Goal: Task Accomplishment & Management: Manage account settings

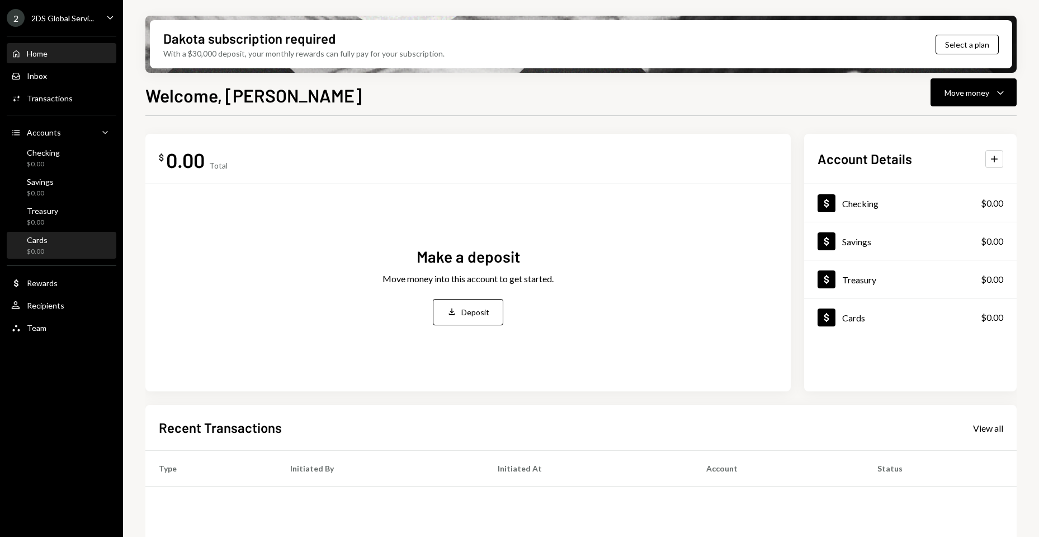
click at [51, 241] on div "Cards $0.00" at bounding box center [61, 245] width 101 height 21
click at [995, 88] on icon "Caret Down" at bounding box center [1000, 92] width 13 height 13
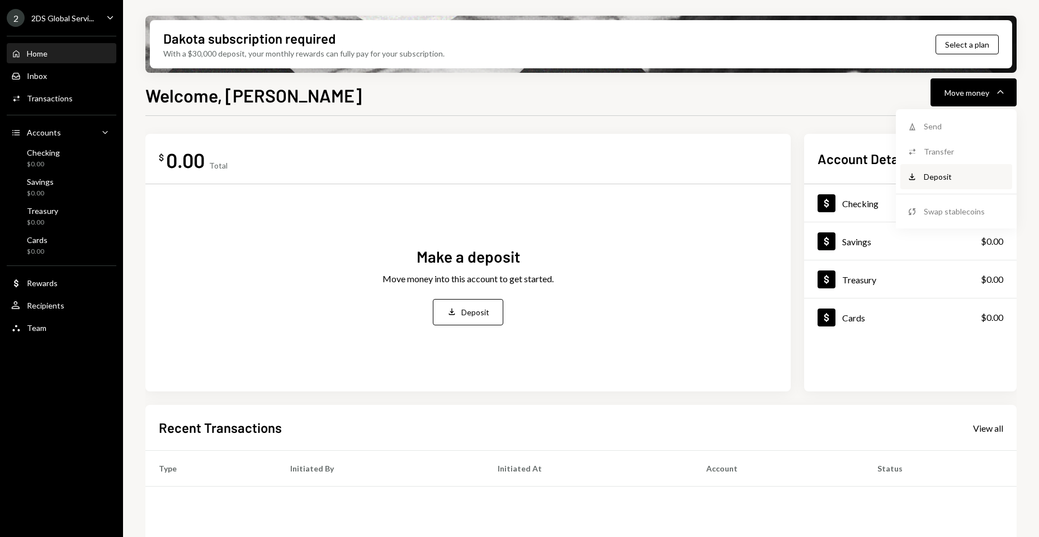
click at [951, 183] on div "Deposit Deposit" at bounding box center [957, 176] width 112 height 25
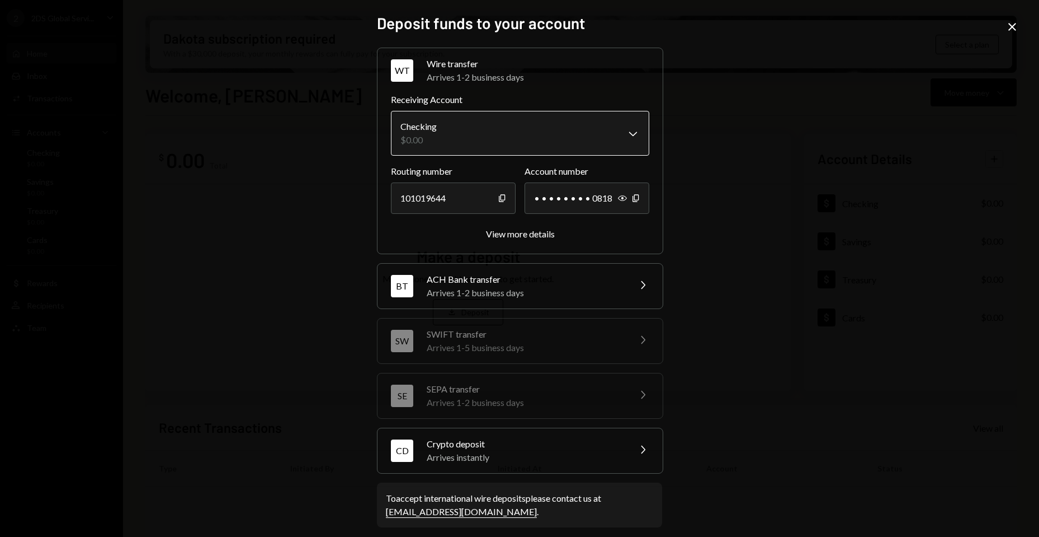
click at [470, 135] on body "**********" at bounding box center [519, 268] width 1039 height 537
click at [778, 165] on div "**********" at bounding box center [519, 268] width 1039 height 537
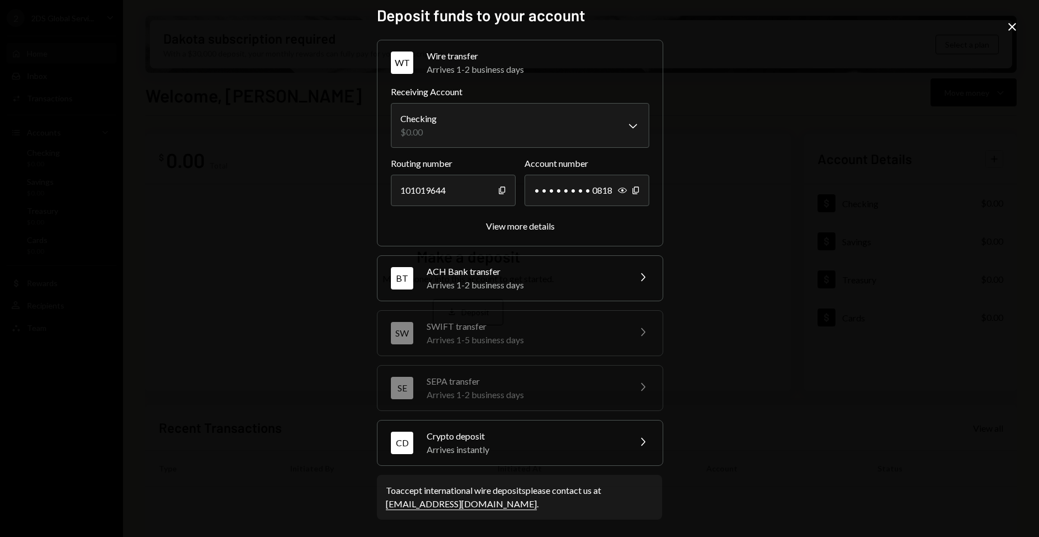
scroll to position [8, 0]
click at [559, 438] on div "Crypto deposit" at bounding box center [525, 435] width 196 height 13
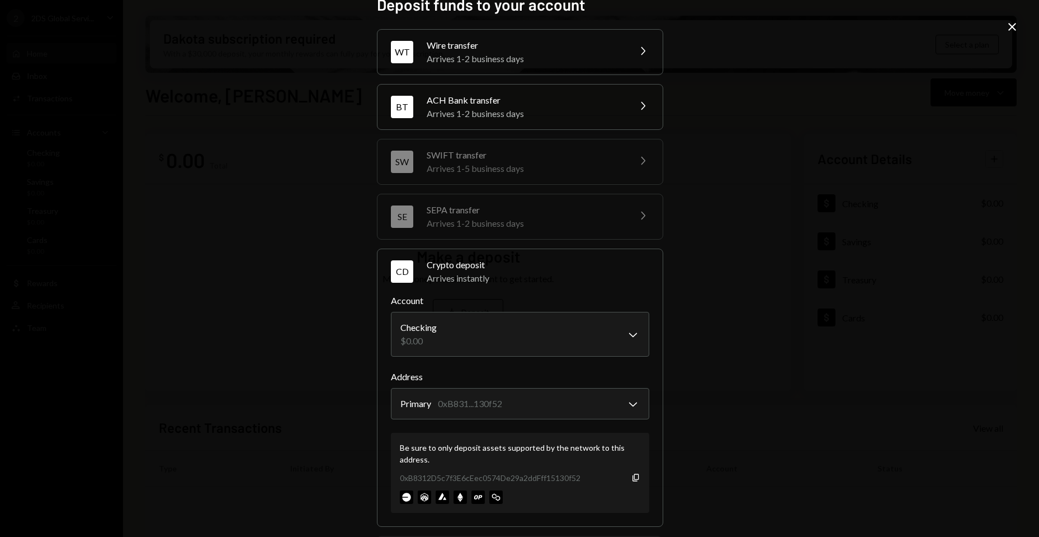
scroll to position [0, 0]
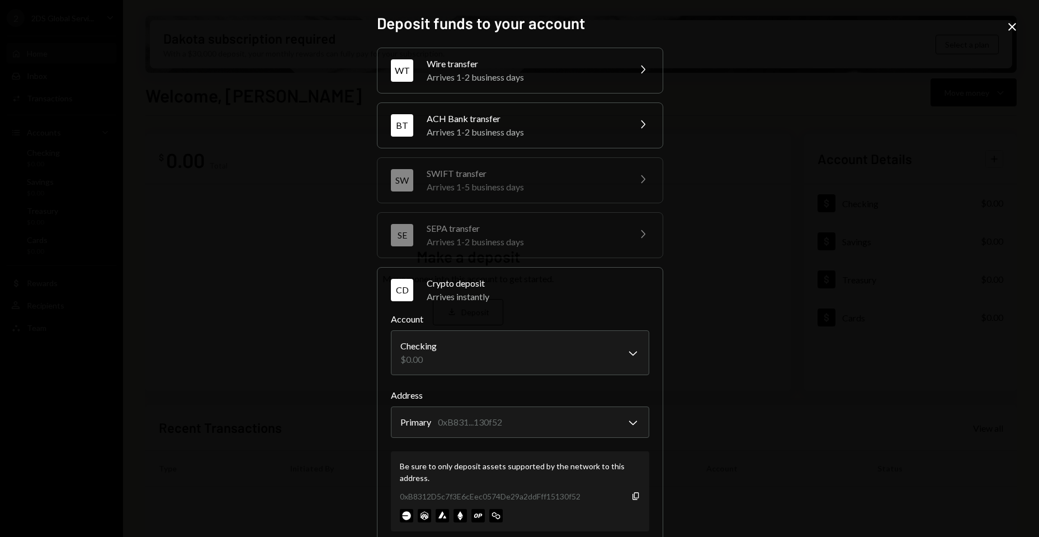
click at [558, 112] on div "ACH Bank transfer" at bounding box center [525, 118] width 196 height 13
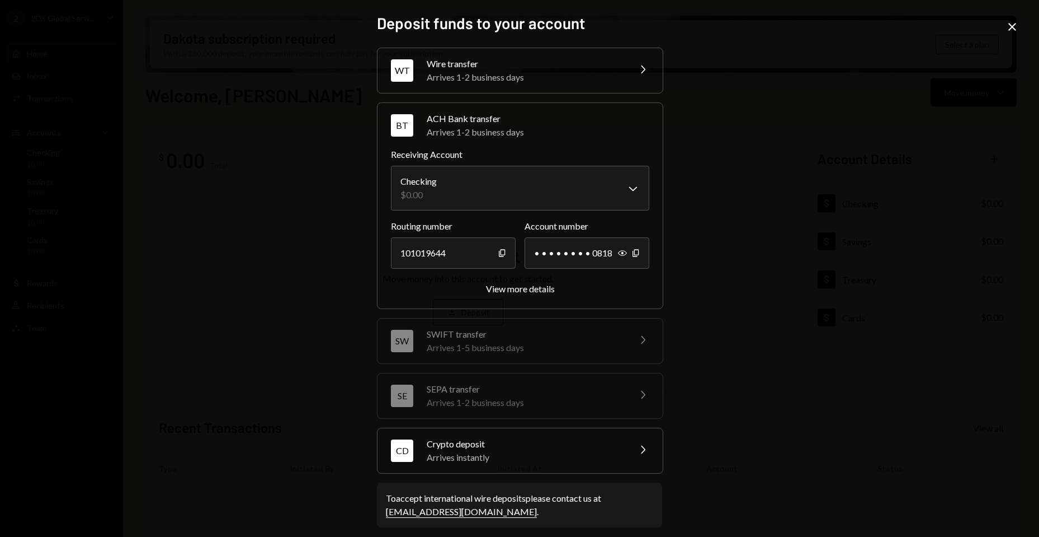
click at [898, 158] on div "**********" at bounding box center [519, 268] width 1039 height 537
click at [1013, 29] on icon "Close" at bounding box center [1012, 26] width 13 height 13
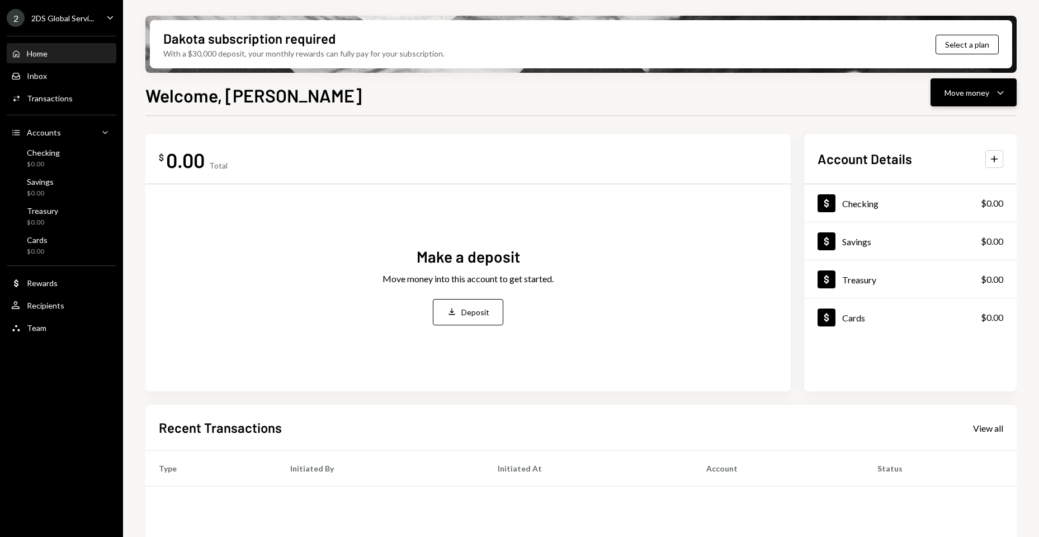
click at [982, 96] on div "Move money" at bounding box center [967, 93] width 45 height 12
click at [963, 175] on div "Deposit" at bounding box center [965, 177] width 82 height 12
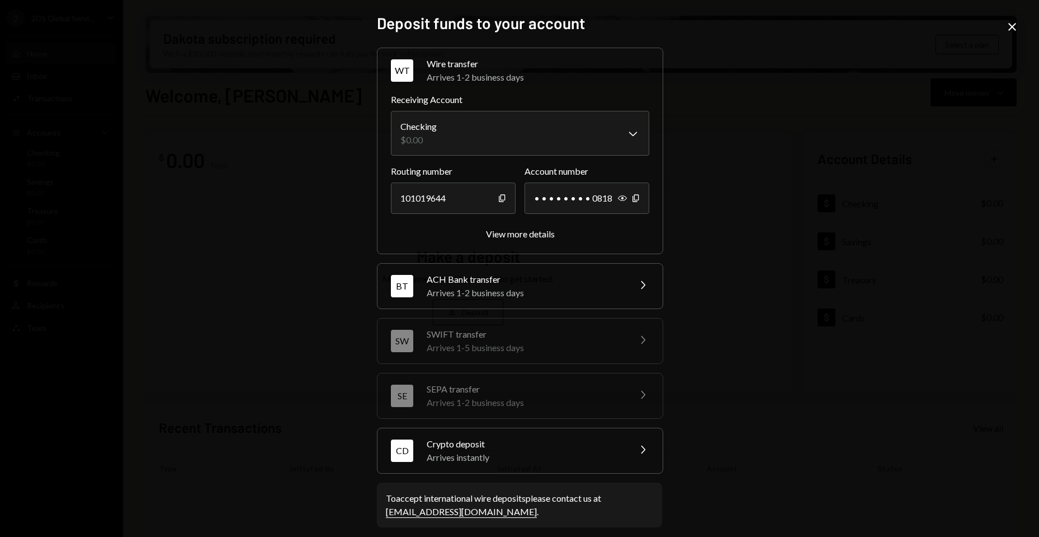
click at [1009, 30] on icon "Close" at bounding box center [1012, 26] width 13 height 13
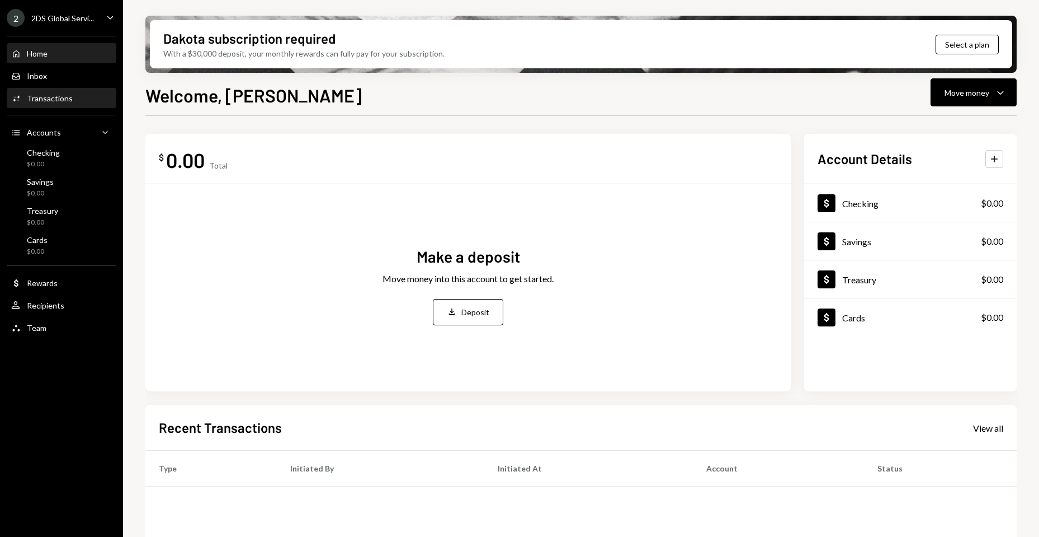
click at [67, 106] on div "Activities Transactions" at bounding box center [61, 98] width 101 height 19
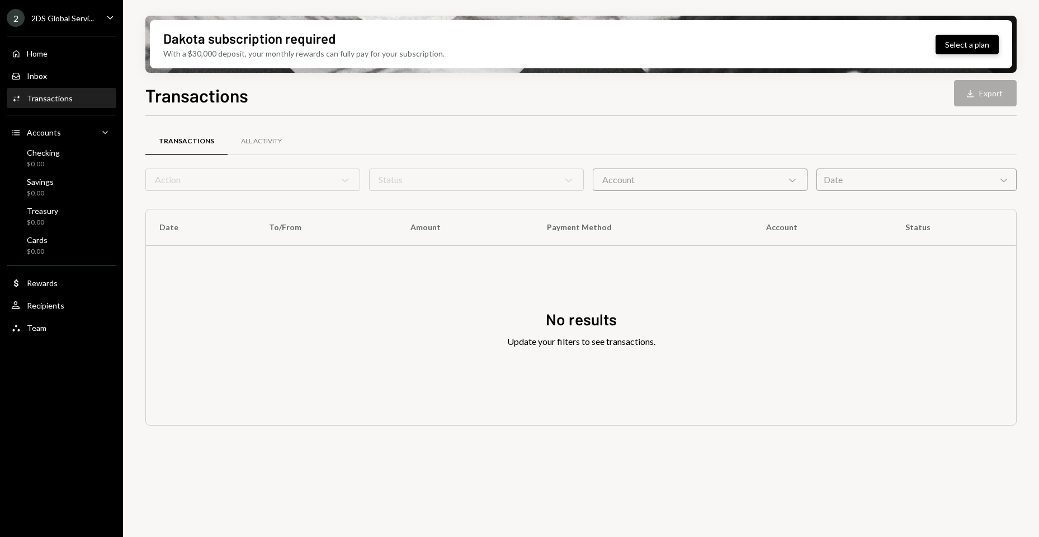
click at [955, 39] on button "Select a plan" at bounding box center [967, 45] width 63 height 20
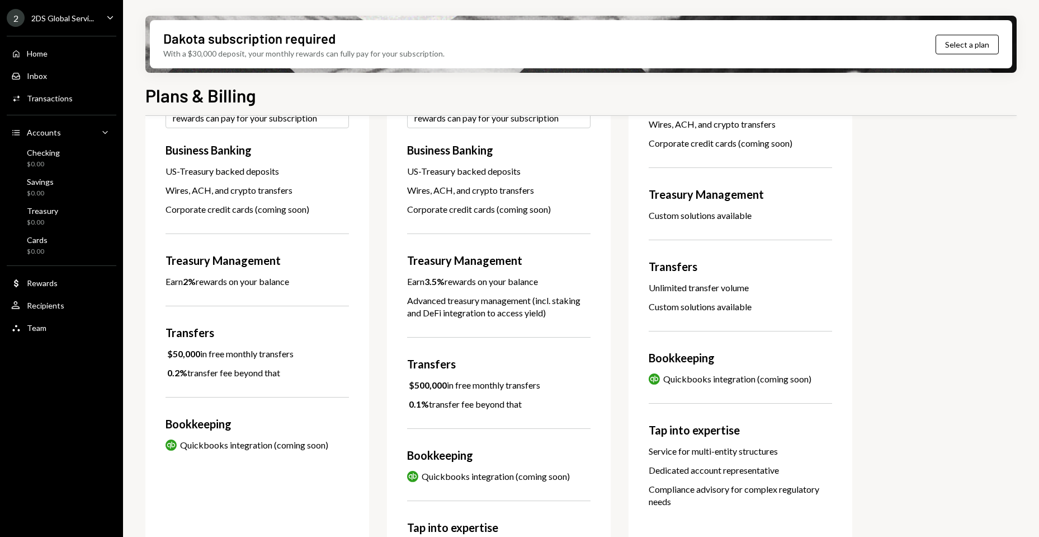
scroll to position [224, 0]
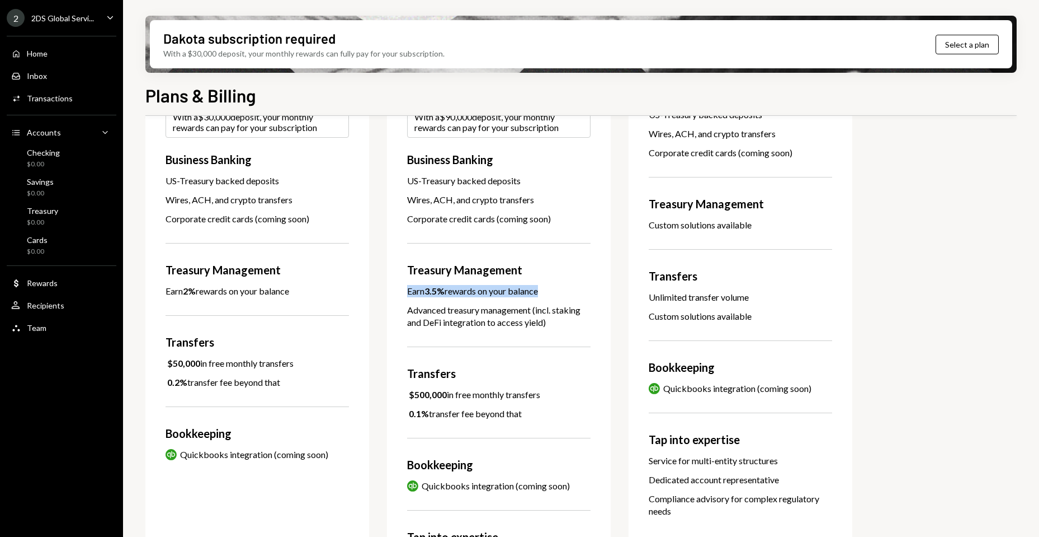
drag, startPoint x: 416, startPoint y: 293, endPoint x: 544, endPoint y: 284, distance: 127.9
click at [538, 295] on div "Earn 3.5% rewards on your balance" at bounding box center [472, 291] width 131 height 12
click at [549, 270] on div "Treasury Management" at bounding box center [498, 269] width 183 height 17
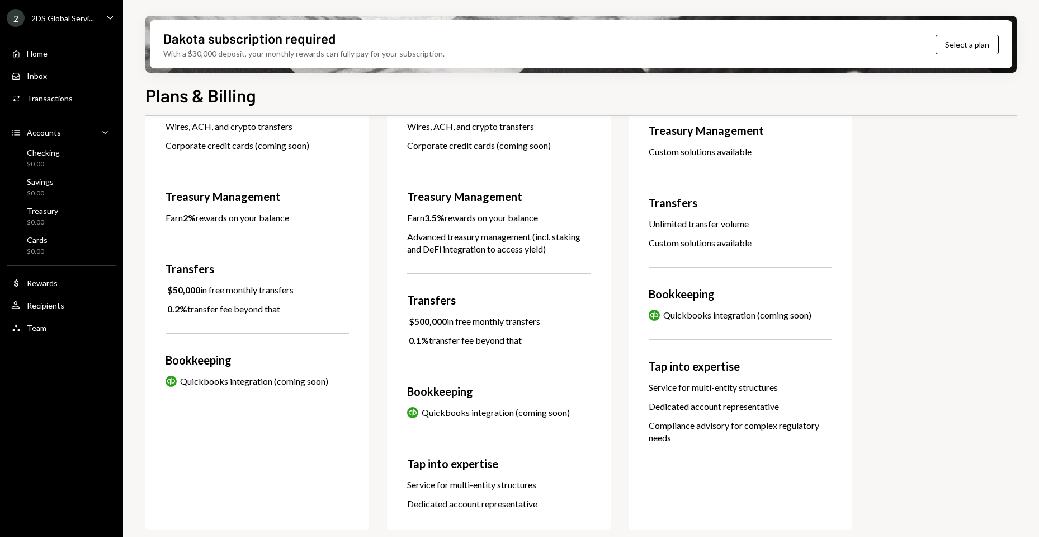
scroll to position [300, 0]
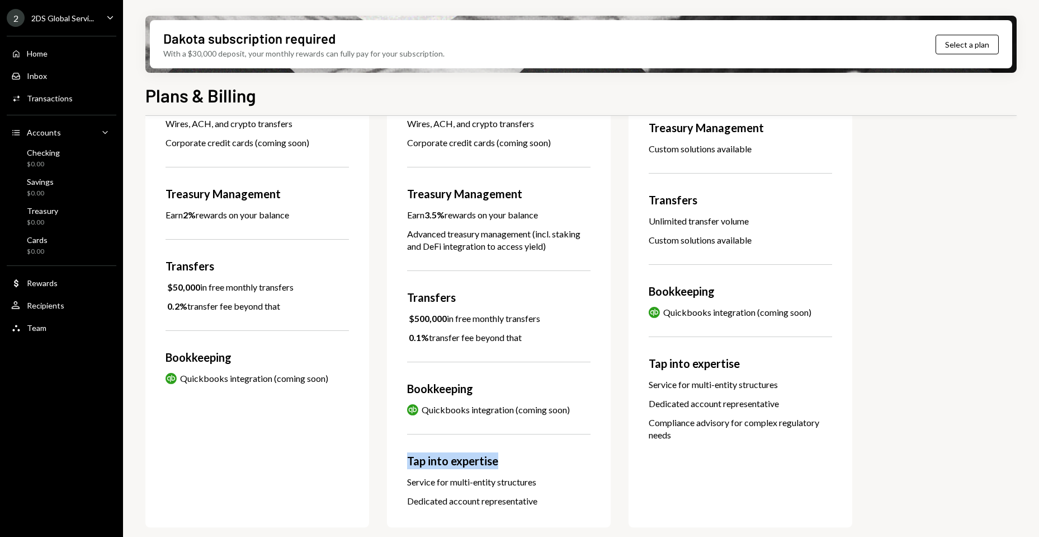
drag, startPoint x: 403, startPoint y: 460, endPoint x: 510, endPoint y: 461, distance: 106.3
click at [510, 461] on div "Pro $250 / month A powerful banking solution for scaling businesses Select plan…" at bounding box center [499, 180] width 224 height 693
click at [45, 284] on div "Rewards" at bounding box center [42, 283] width 31 height 10
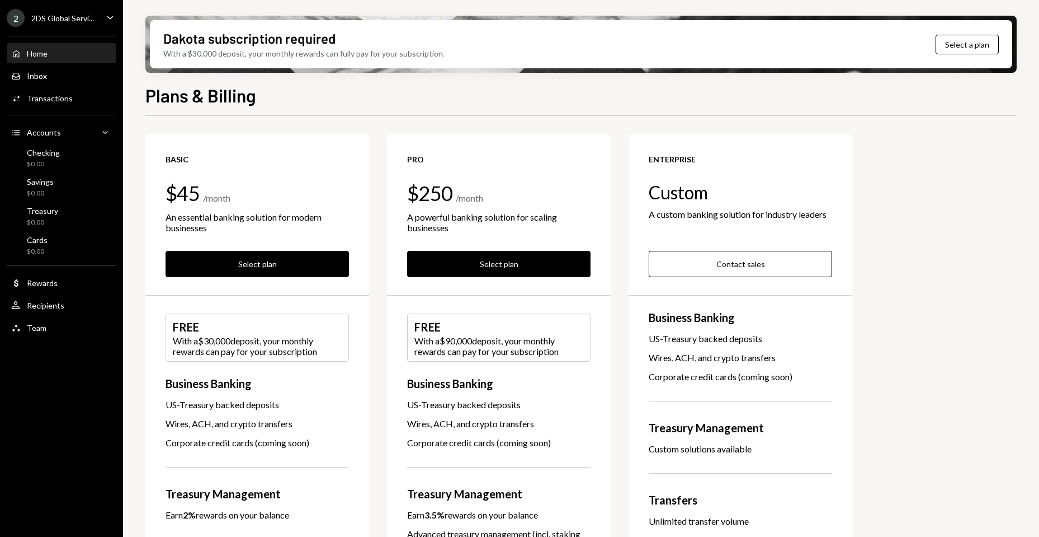
click at [44, 55] on div "Home" at bounding box center [37, 54] width 21 height 10
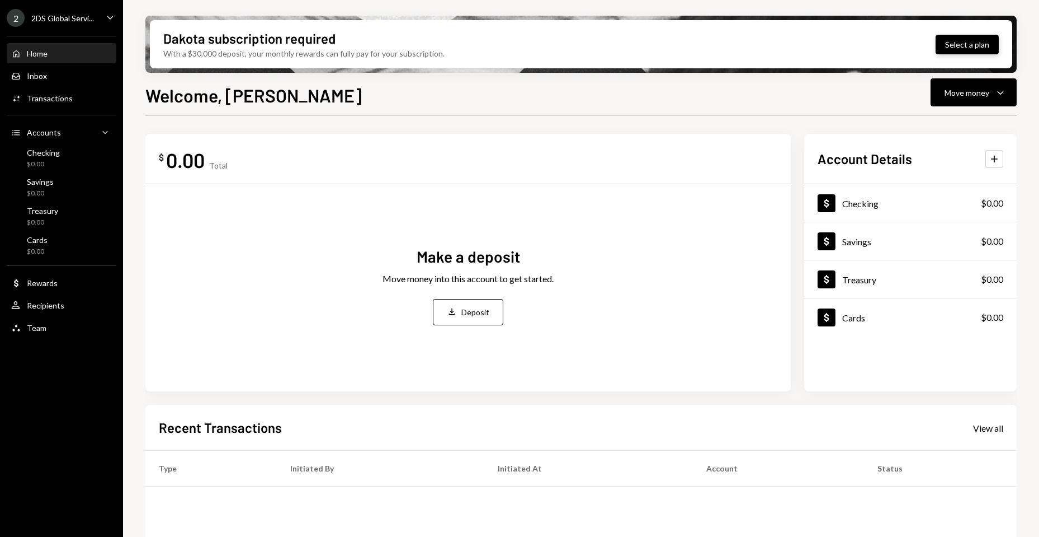
click at [960, 41] on button "Select a plan" at bounding box center [967, 45] width 63 height 20
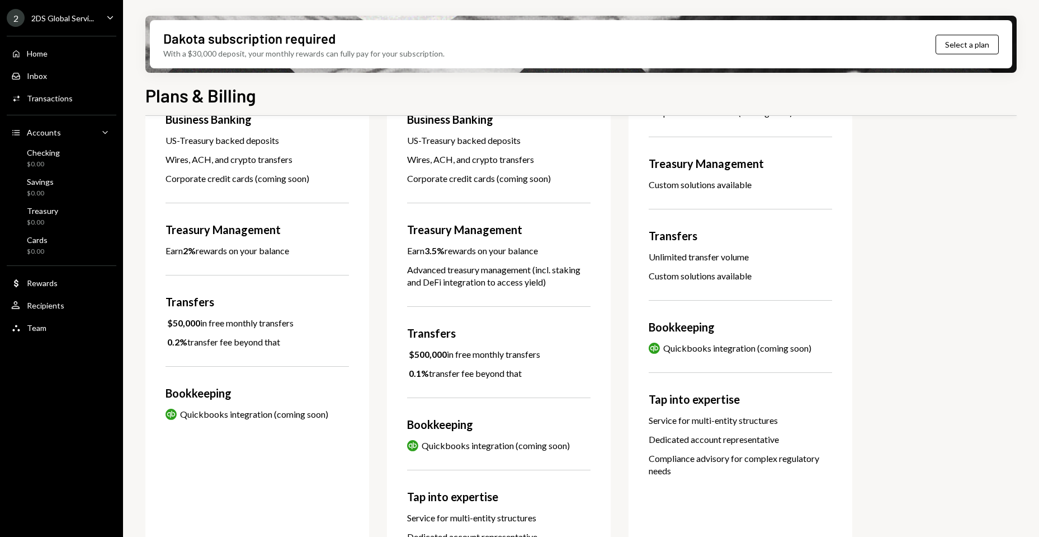
scroll to position [280, 0]
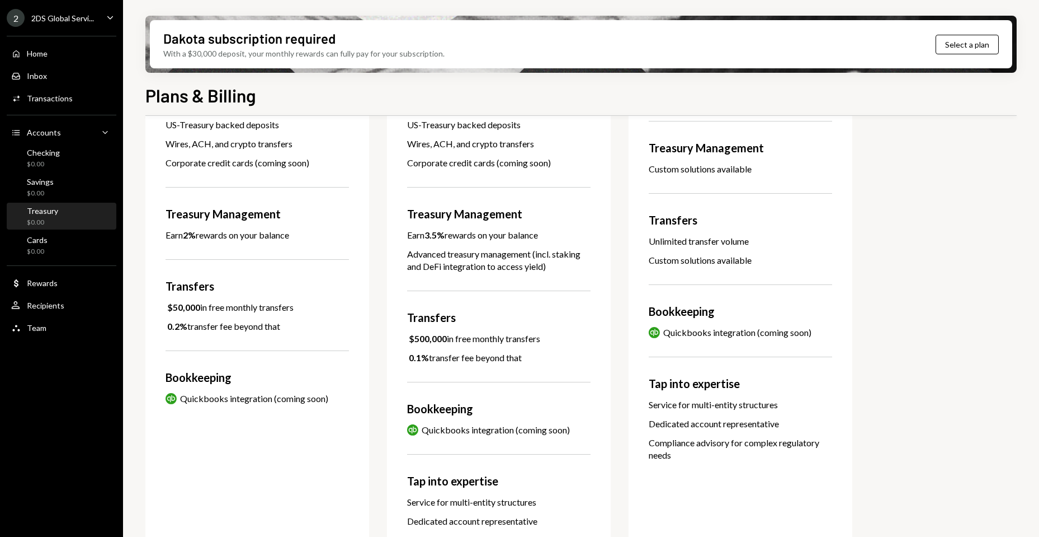
click at [41, 213] on div "Treasury" at bounding box center [42, 211] width 31 height 10
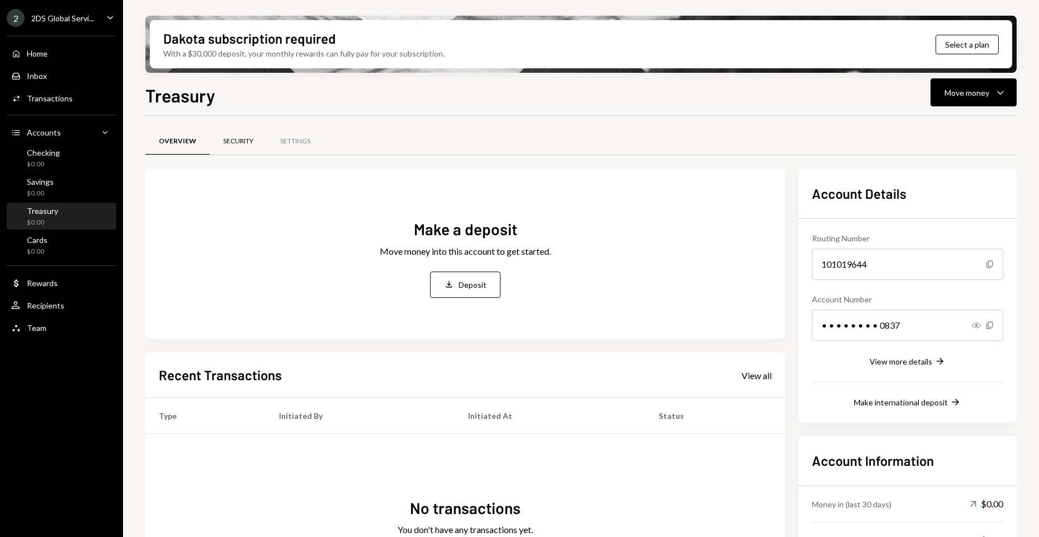
click at [228, 141] on div "Security" at bounding box center [238, 142] width 30 height 10
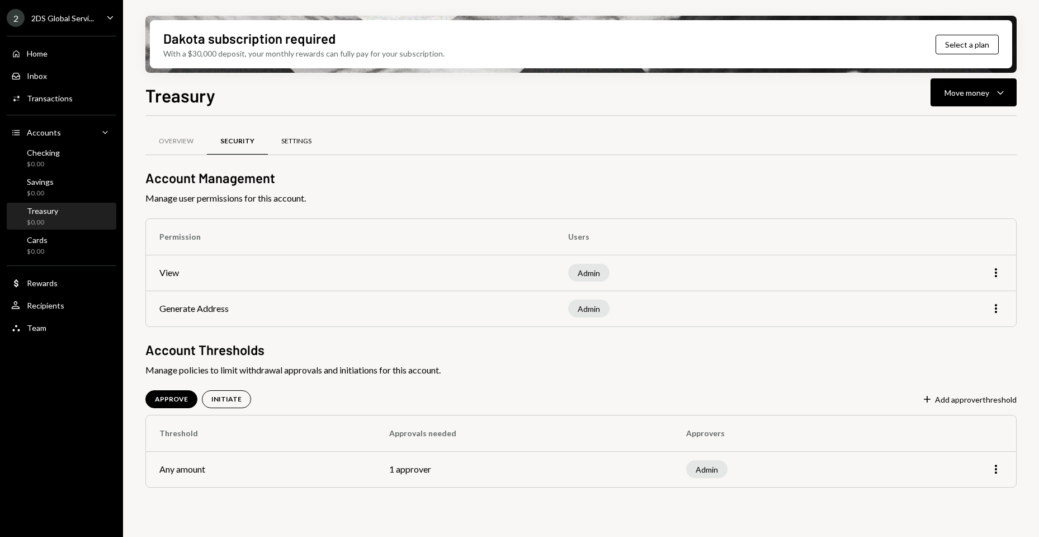
click at [295, 143] on div "Settings" at bounding box center [296, 142] width 30 height 10
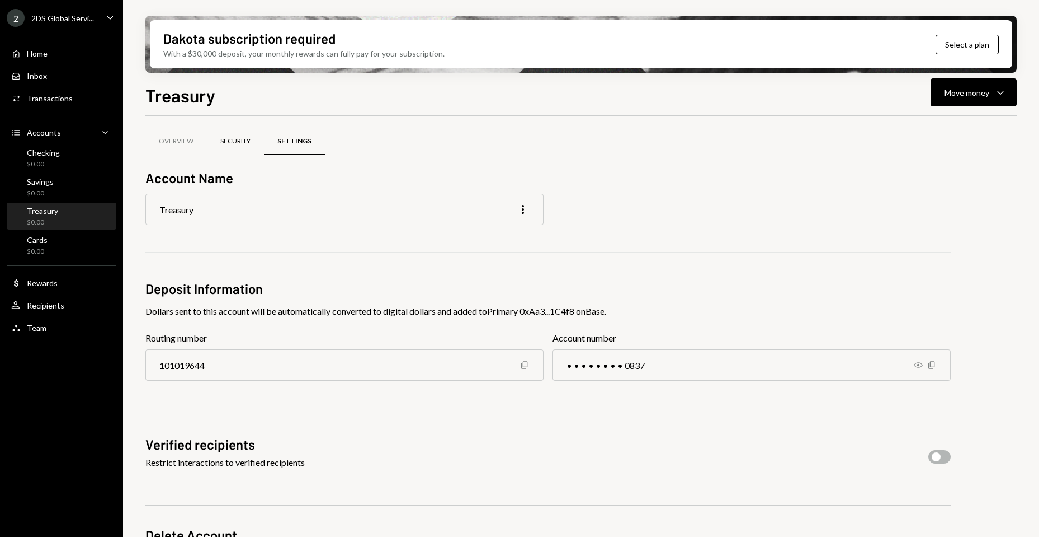
click at [224, 139] on div "Security" at bounding box center [235, 142] width 30 height 10
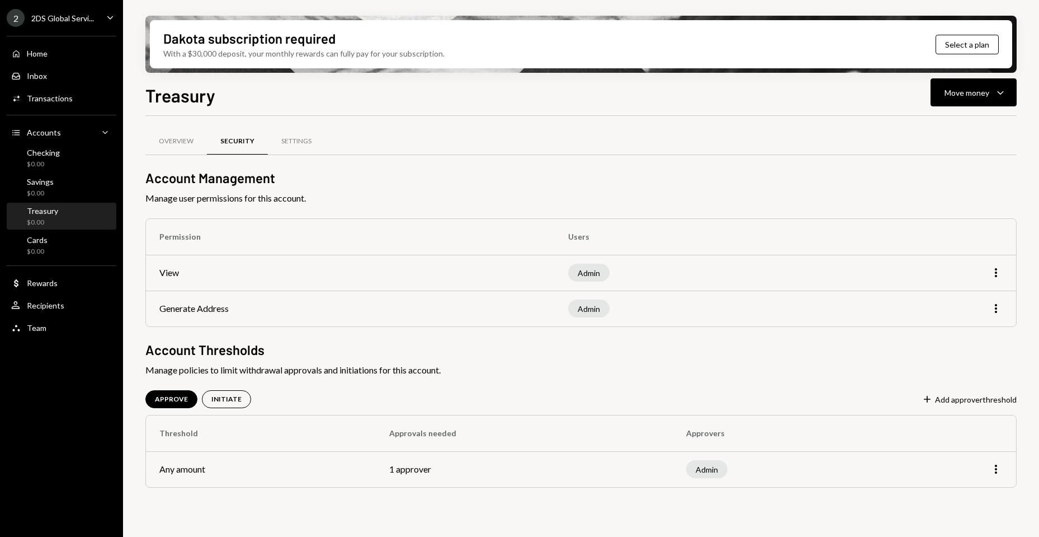
click at [985, 34] on div "Dakota subscription required With a $30,000 deposit, your monthly rewards can f…" at bounding box center [581, 44] width 863 height 48
click at [978, 43] on button "Select a plan" at bounding box center [967, 45] width 63 height 20
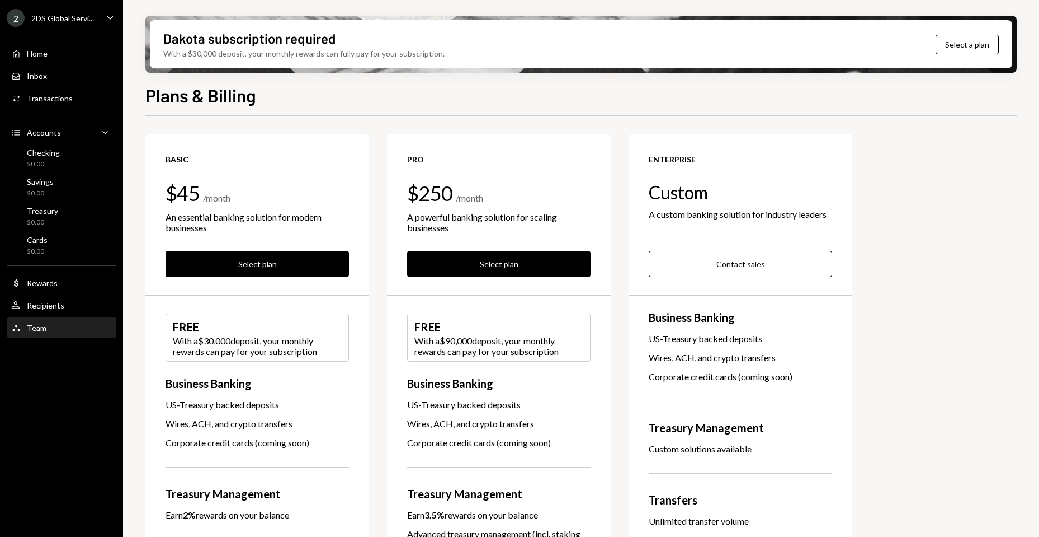
click at [21, 320] on div "Team Team" at bounding box center [61, 327] width 101 height 19
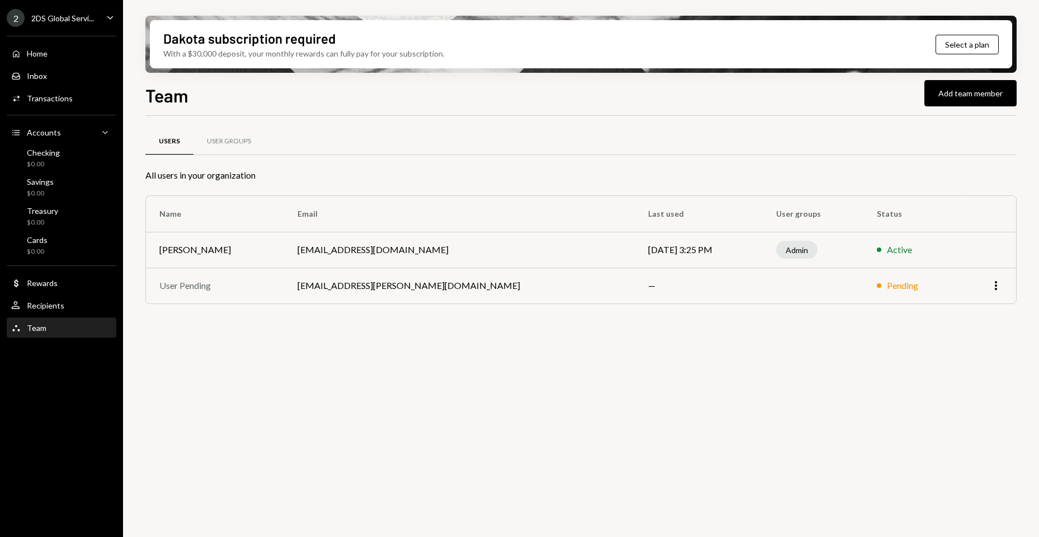
click at [989, 286] on div "More" at bounding box center [988, 285] width 30 height 13
click at [993, 288] on icon "More" at bounding box center [996, 285] width 13 height 13
click at [708, 410] on div "Users User Groups All users in your organization Name Email Last used User grou…" at bounding box center [581, 333] width 872 height 434
click at [227, 143] on div "User Groups" at bounding box center [229, 142] width 44 height 10
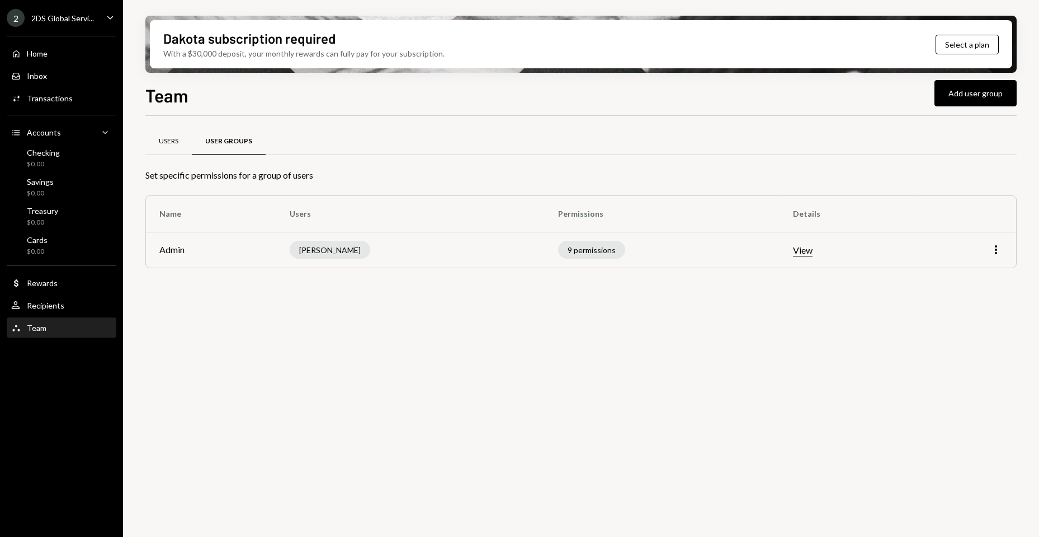
click at [164, 141] on div "Users" at bounding box center [169, 142] width 20 height 10
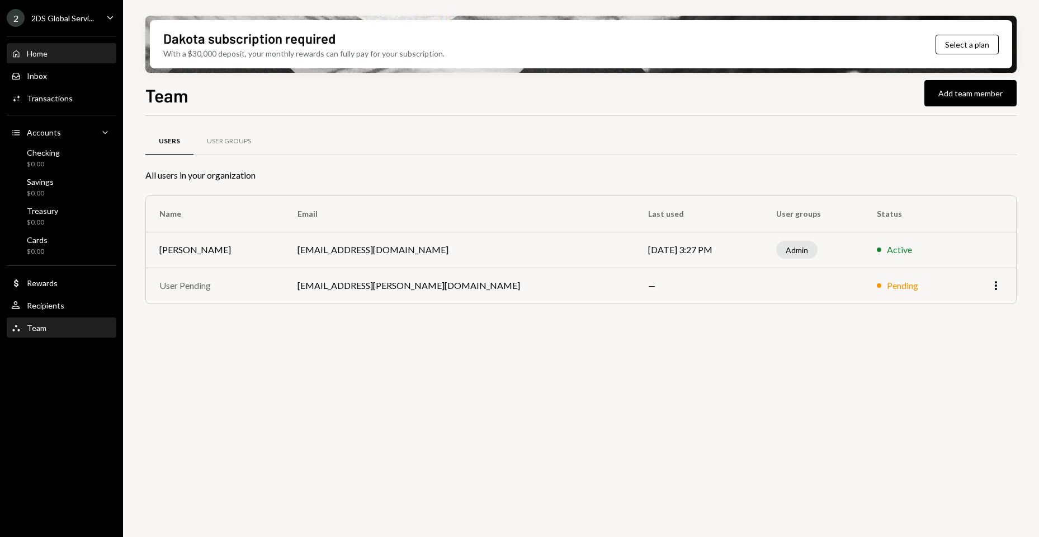
click at [47, 50] on div "Home" at bounding box center [37, 54] width 21 height 10
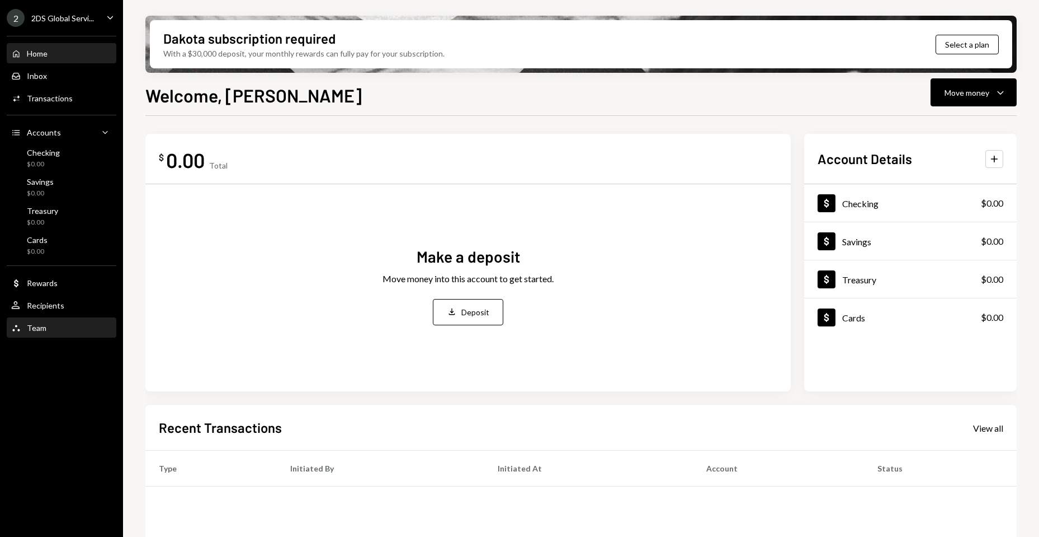
click at [49, 336] on div "Team Team" at bounding box center [61, 327] width 101 height 19
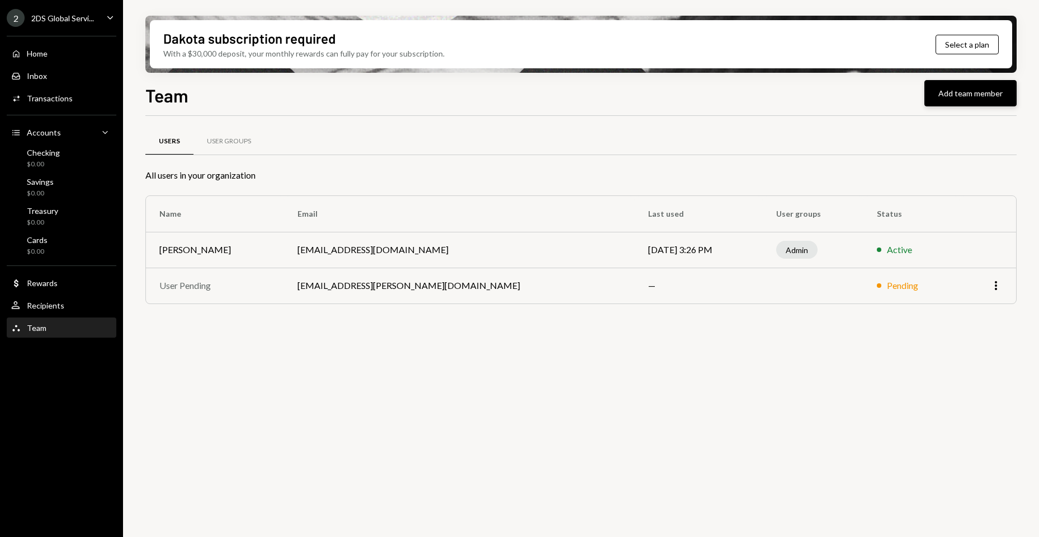
click at [958, 97] on button "Add team member" at bounding box center [971, 93] width 92 height 26
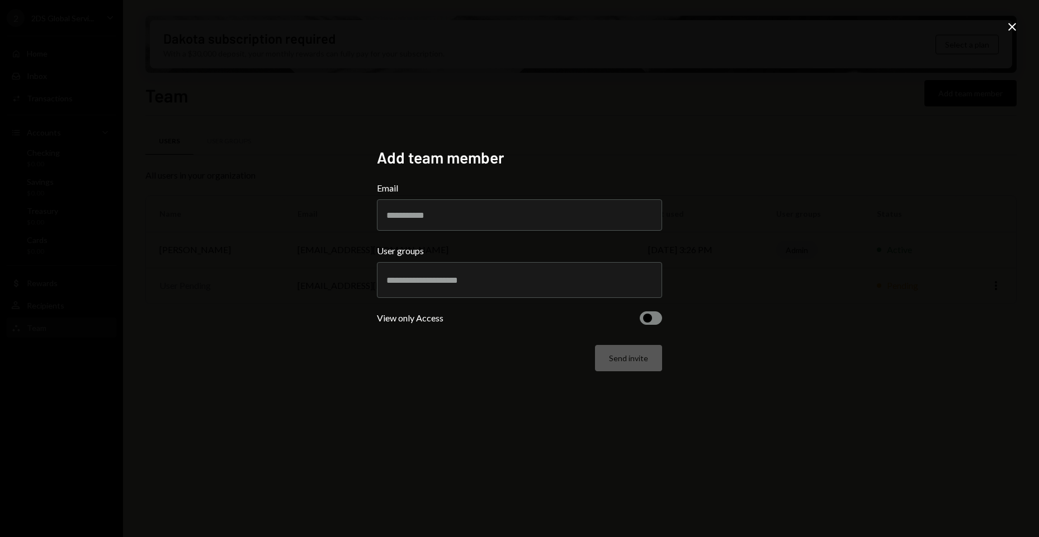
click at [919, 306] on div "Add team member Email User groups View only Access Send invite Close" at bounding box center [519, 268] width 1039 height 537
click at [514, 280] on input "text" at bounding box center [520, 280] width 266 height 10
click at [850, 331] on div "Add team member Email User groups View only Access Send invite Close" at bounding box center [519, 268] width 1039 height 537
click at [534, 283] on input "text" at bounding box center [520, 280] width 266 height 10
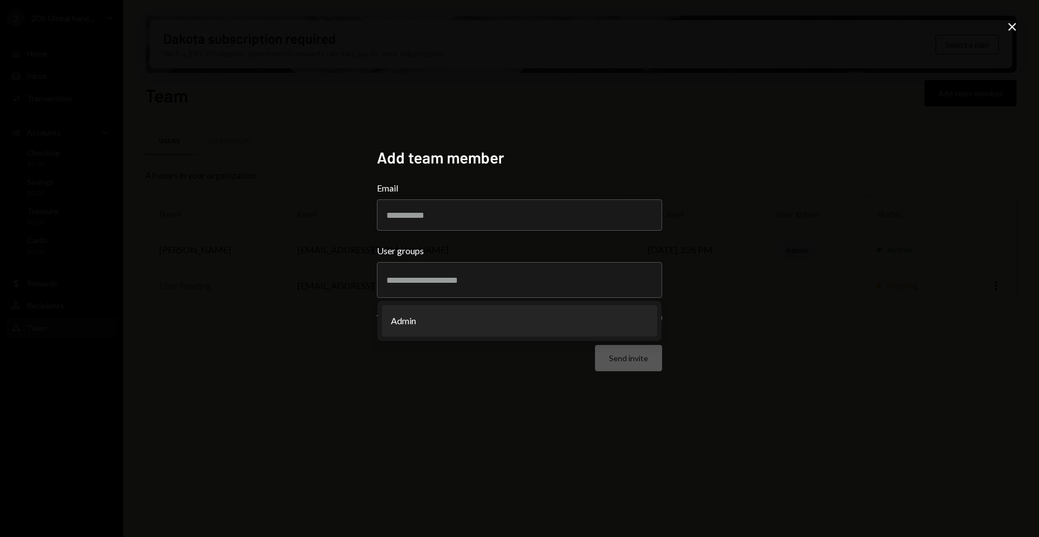
click at [856, 330] on div "Add team member Email User groups Admin View only Access Send invite Close" at bounding box center [519, 268] width 1039 height 537
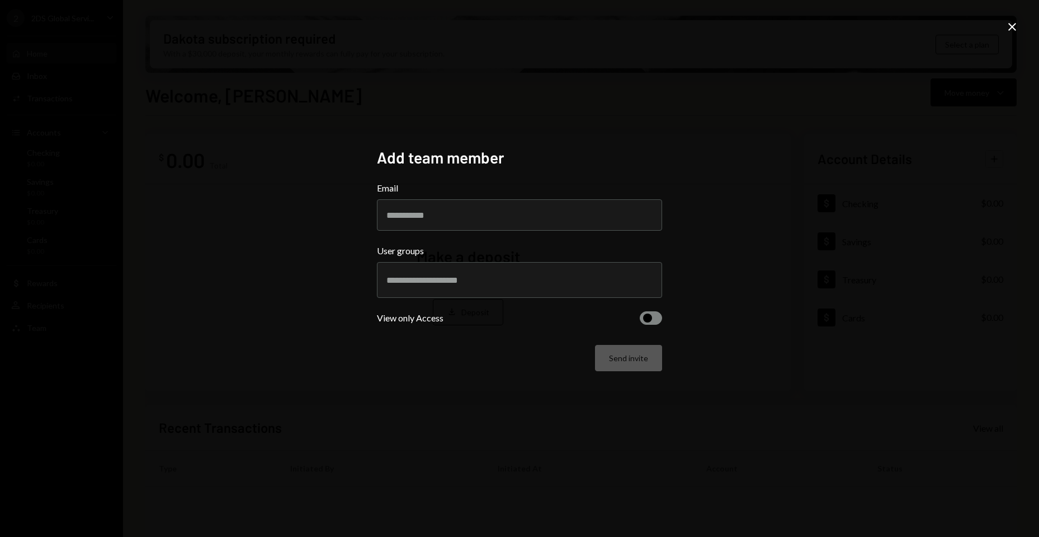
drag, startPoint x: 142, startPoint y: 29, endPoint x: 185, endPoint y: 46, distance: 47.0
drag, startPoint x: 1017, startPoint y: 23, endPoint x: 1010, endPoint y: 26, distance: 6.5
click at [1017, 25] on icon "Close" at bounding box center [1012, 26] width 13 height 13
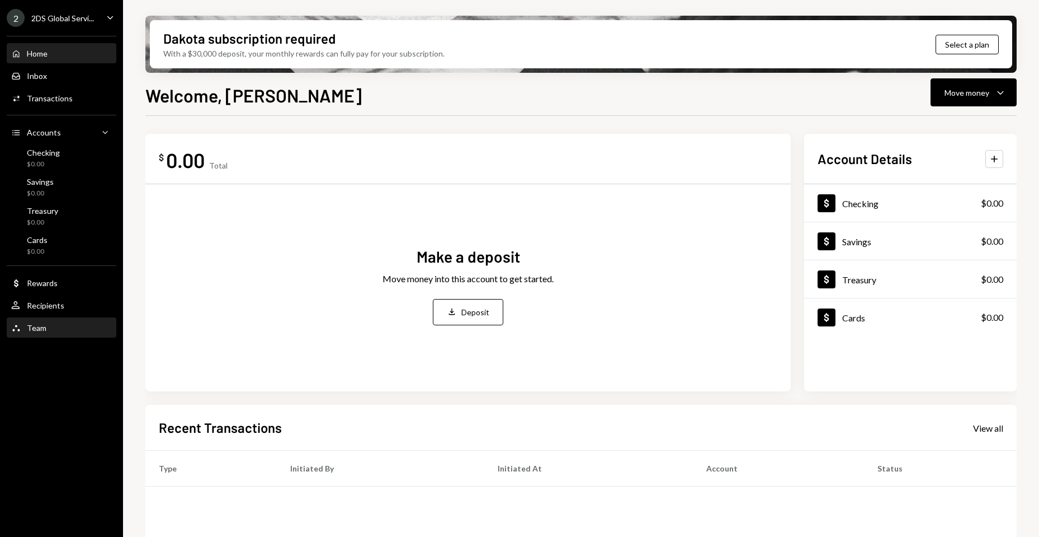
click at [53, 320] on div "Team Team" at bounding box center [61, 327] width 101 height 19
click at [101, 18] on div "2 2DS Global Servi... Caret Down" at bounding box center [61, 18] width 123 height 18
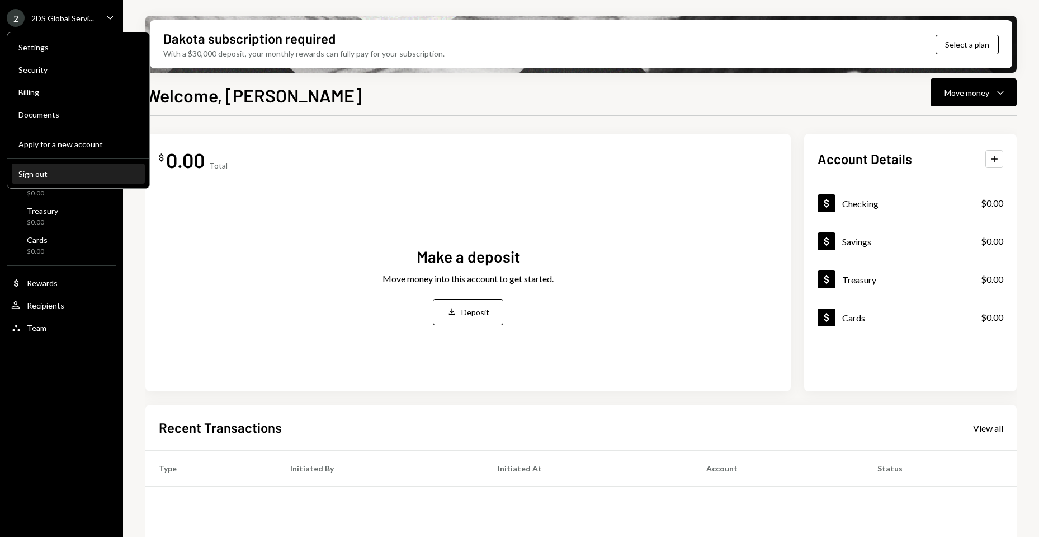
click at [48, 176] on div "Sign out" at bounding box center [78, 174] width 120 height 10
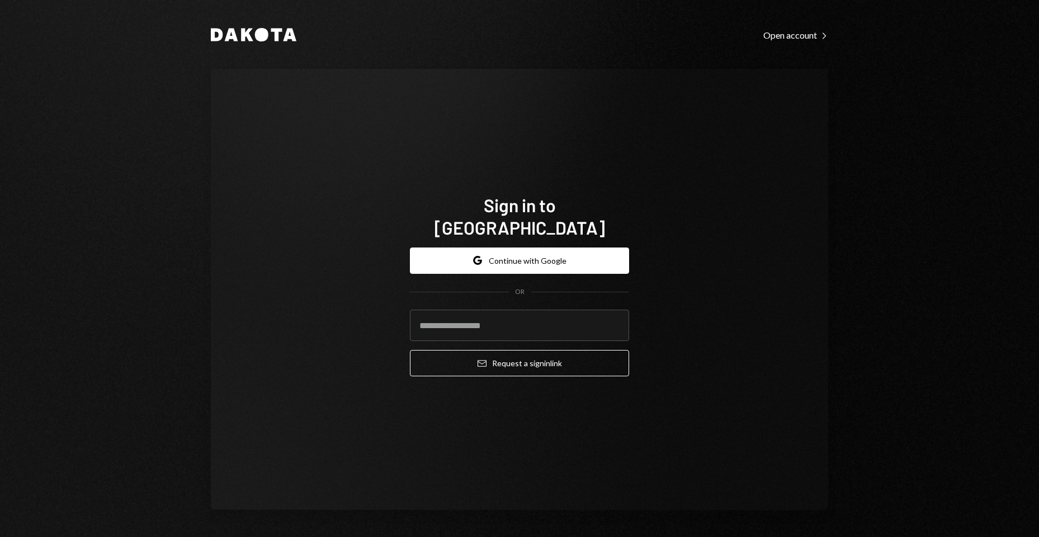
click at [835, 222] on div "Dakota Open account Right Caret Sign in to Dakota Google Continue with Google O…" at bounding box center [519, 268] width 671 height 537
click at [523, 313] on input "email" at bounding box center [519, 324] width 219 height 31
type input "**********"
click at [788, 269] on div "**********" at bounding box center [520, 289] width 618 height 441
click at [517, 314] on input "**********" at bounding box center [519, 324] width 219 height 31
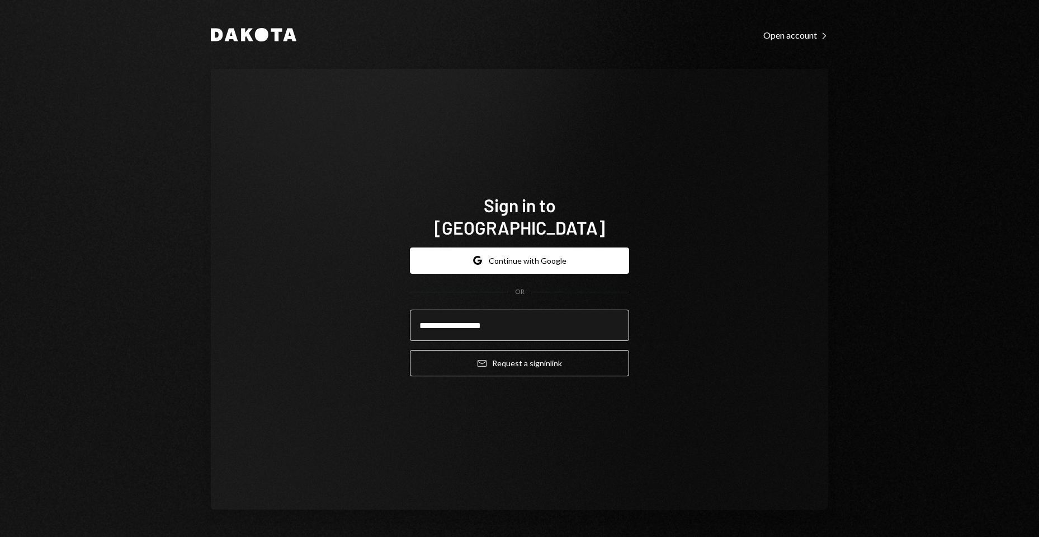
click at [410, 350] on button "Email Request a sign in link" at bounding box center [519, 363] width 219 height 26
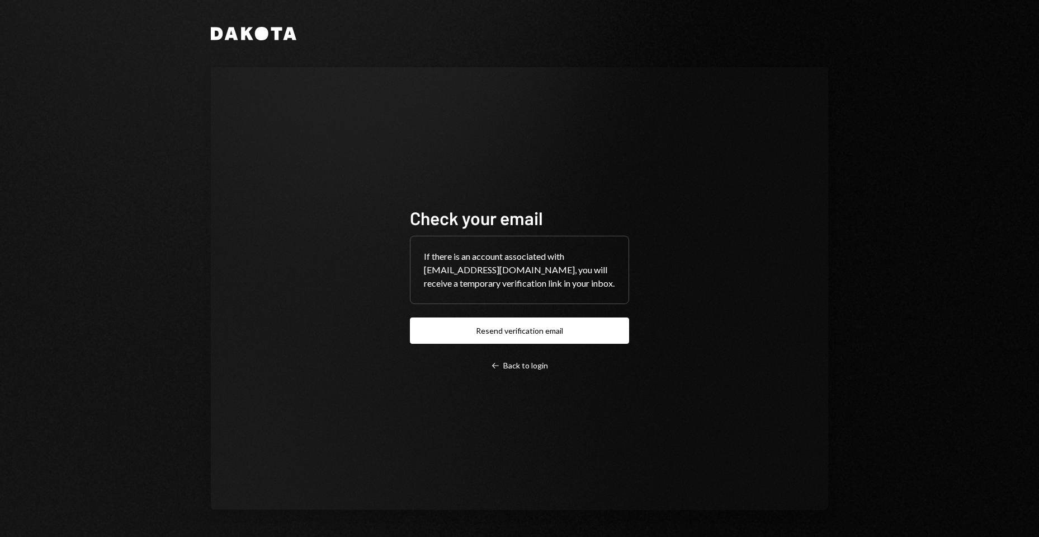
drag, startPoint x: 660, startPoint y: 385, endPoint x: 652, endPoint y: 388, distance: 8.3
